Goal: Check status: Check status

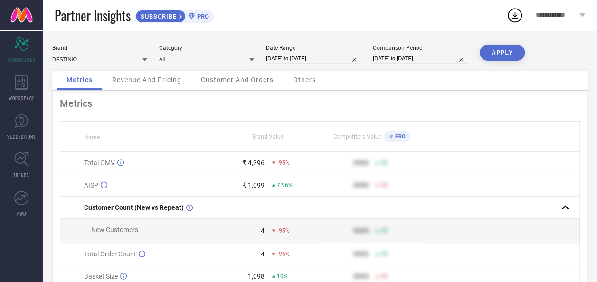
click at [306, 59] on input "[DATE] to [DATE]" at bounding box center [313, 59] width 95 height 10
select select "7"
select select "2025"
select select "8"
select select "2025"
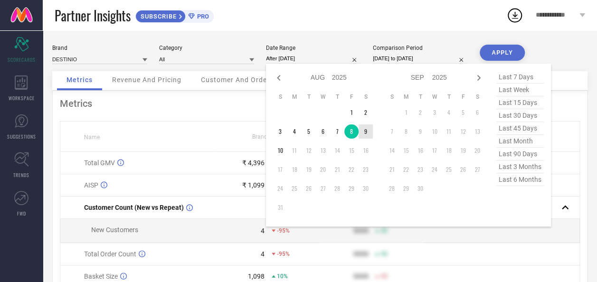
click at [364, 129] on td "9" at bounding box center [366, 131] width 14 height 14
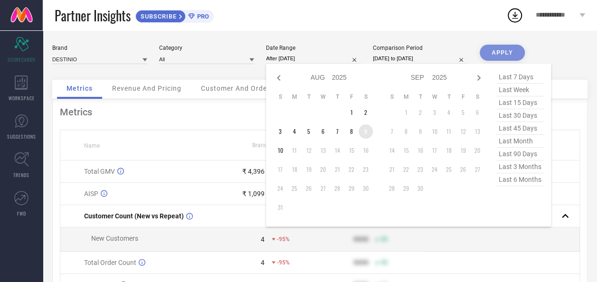
type input "[DATE] to [DATE]"
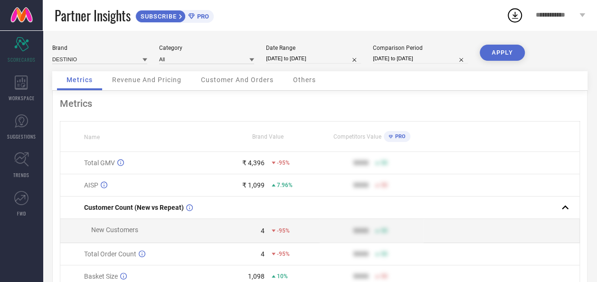
click at [505, 55] on button "APPLY" at bounding box center [502, 53] width 45 height 16
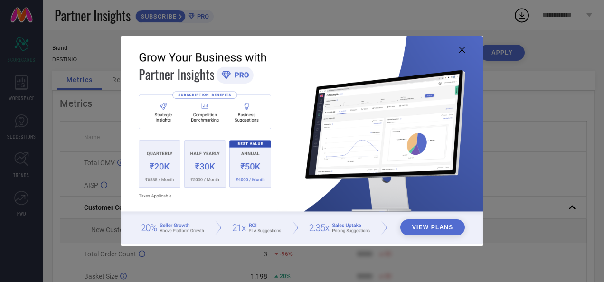
click at [459, 50] on img at bounding box center [302, 140] width 362 height 209
click at [461, 49] on icon at bounding box center [462, 50] width 6 height 6
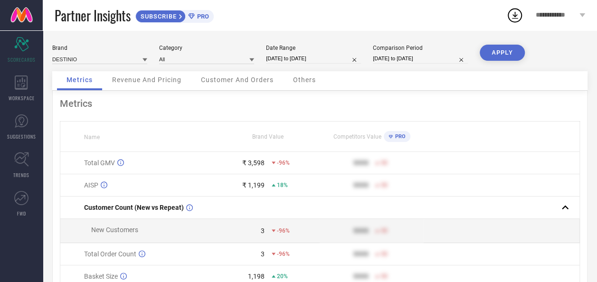
click at [301, 57] on input "[DATE] to [DATE]" at bounding box center [313, 59] width 95 height 10
select select "7"
select select "2025"
select select "8"
select select "2025"
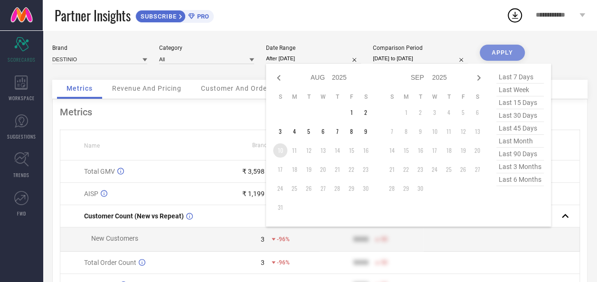
click at [282, 149] on td "10" at bounding box center [280, 150] width 14 height 14
type input "[DATE] to [DATE]"
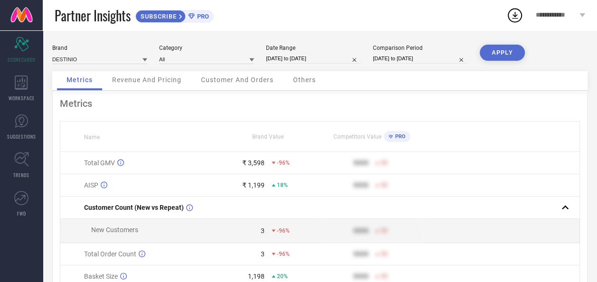
click at [515, 53] on button "APPLY" at bounding box center [502, 53] width 45 height 16
